Goal: Information Seeking & Learning: Learn about a topic

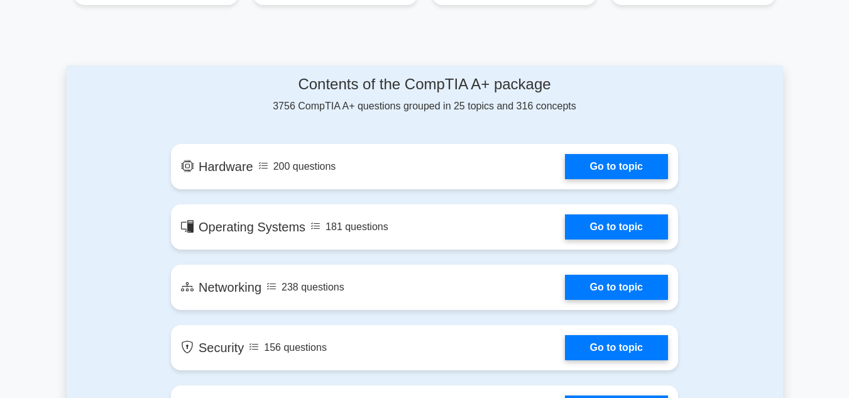
scroll to position [616, 0]
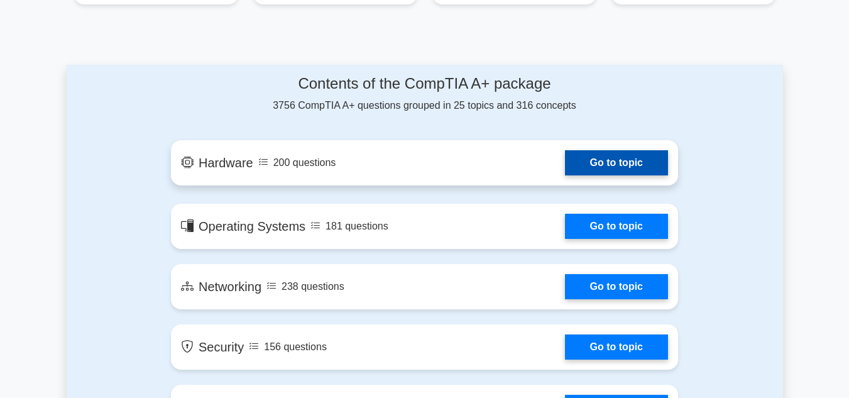
click at [565, 173] on link "Go to topic" at bounding box center [616, 162] width 103 height 25
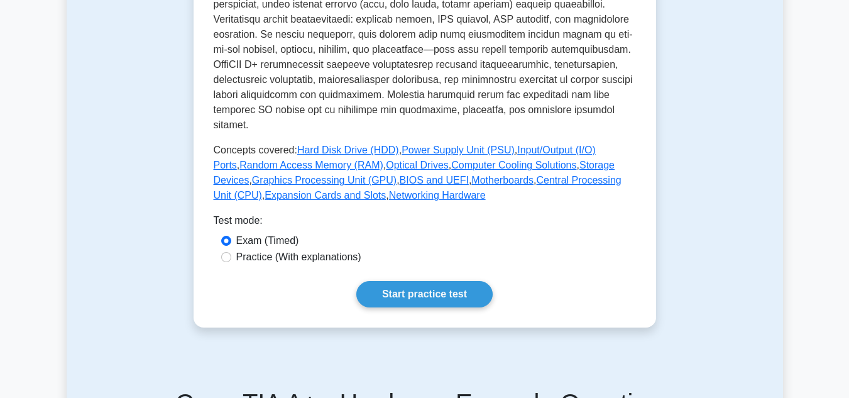
scroll to position [522, 0]
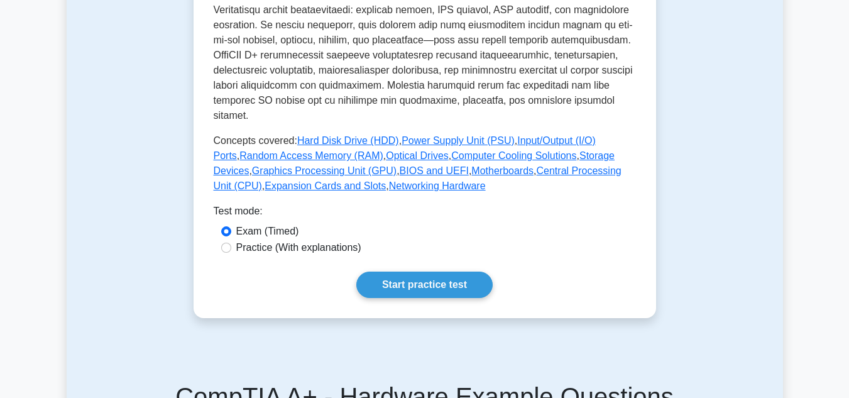
click at [301, 240] on label "Practice (With explanations)" at bounding box center [298, 247] width 125 height 15
click at [231, 243] on input "Practice (With explanations)" at bounding box center [226, 248] width 10 height 10
radio input "true"
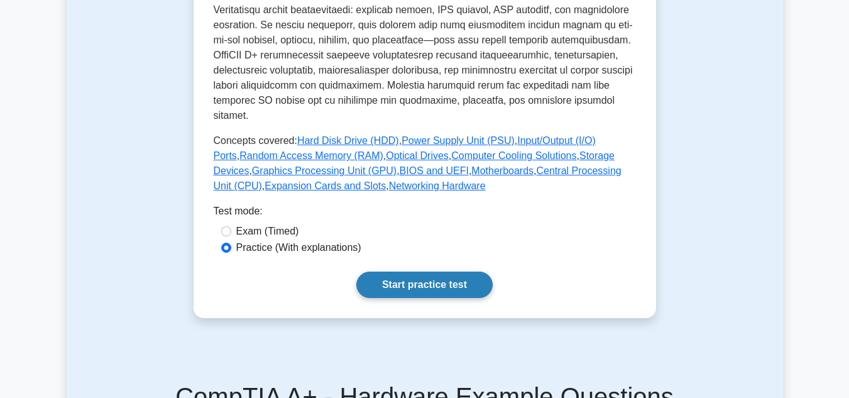
click at [449, 271] on link "Start practice test" at bounding box center [424, 284] width 136 height 26
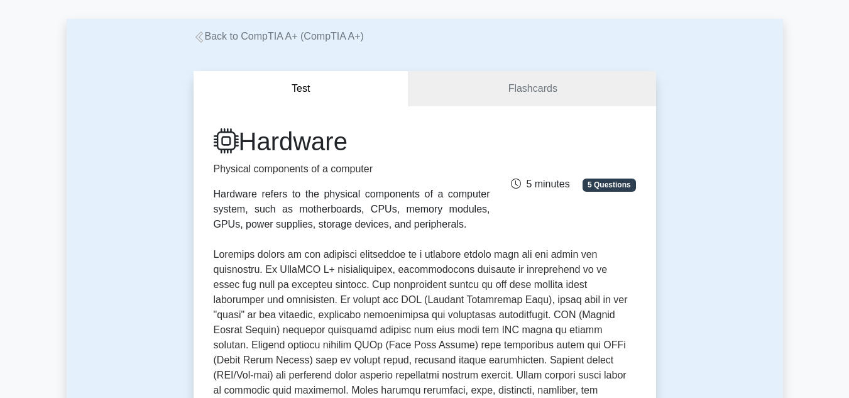
scroll to position [0, 0]
